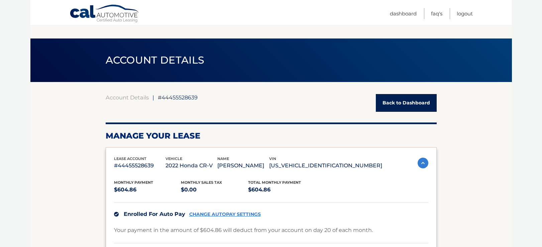
scroll to position [138, 0]
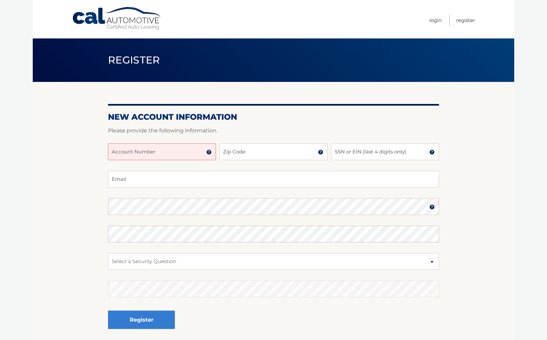
click at [443, 21] on ul "Login Register" at bounding box center [452, 19] width 46 height 38
click at [433, 20] on link "Login" at bounding box center [435, 20] width 12 height 11
click at [438, 20] on link "Login" at bounding box center [435, 20] width 12 height 11
click at [132, 14] on link "Cal Automotive" at bounding box center [117, 19] width 90 height 24
